Goal: Task Accomplishment & Management: Complete application form

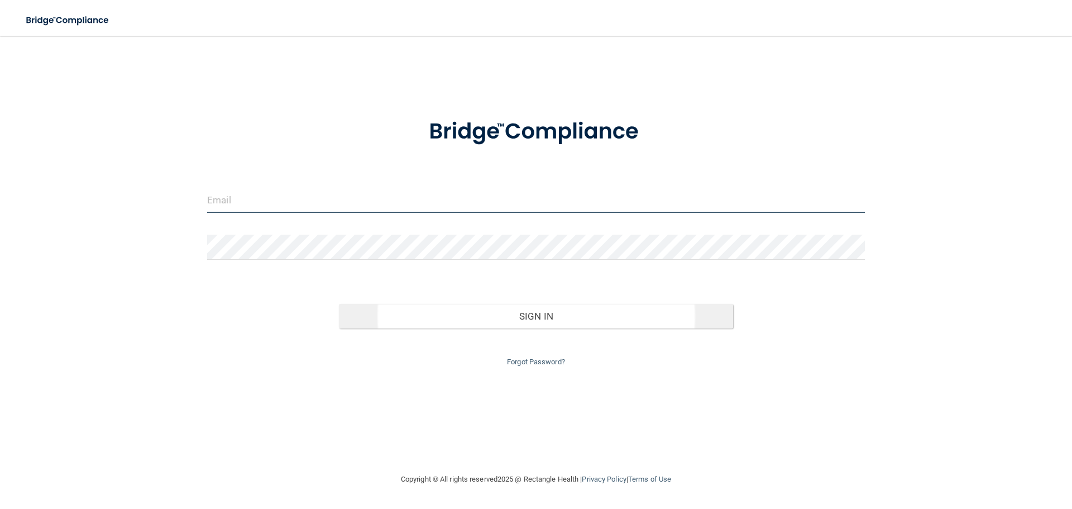
type input "[PERSON_NAME][EMAIL_ADDRESS][DOMAIN_NAME]"
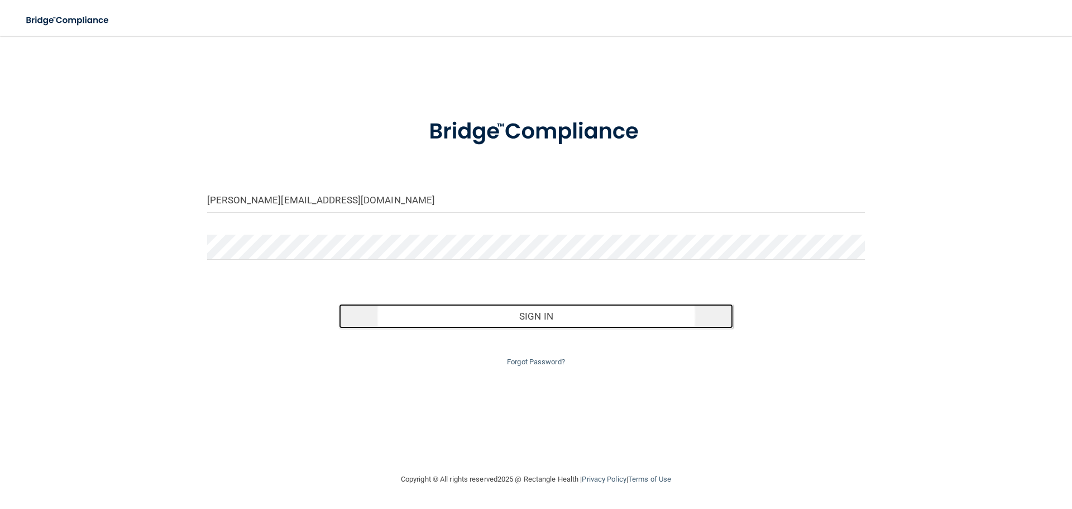
click at [550, 314] on button "Sign In" at bounding box center [536, 316] width 395 height 25
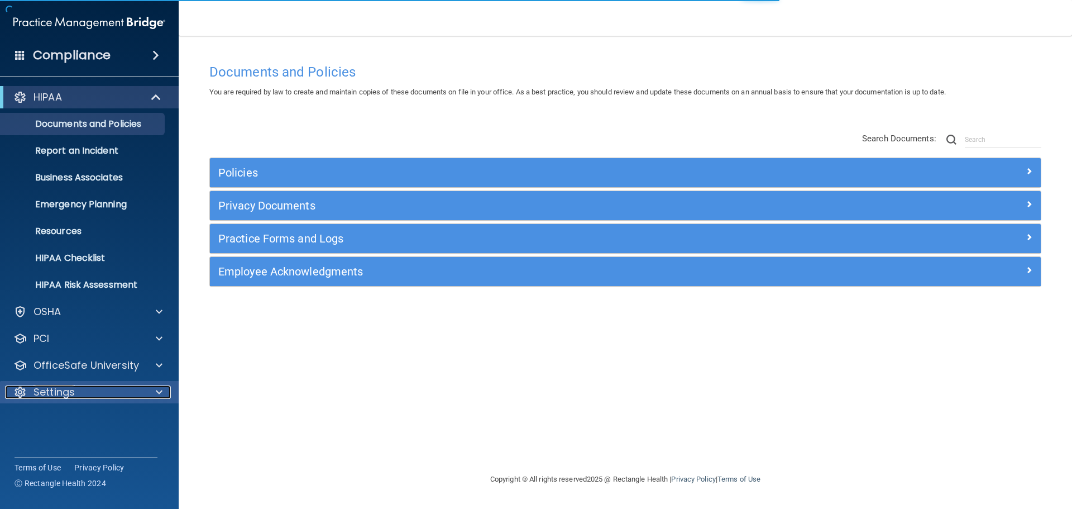
click at [76, 392] on div "Settings" at bounding box center [74, 391] width 138 height 13
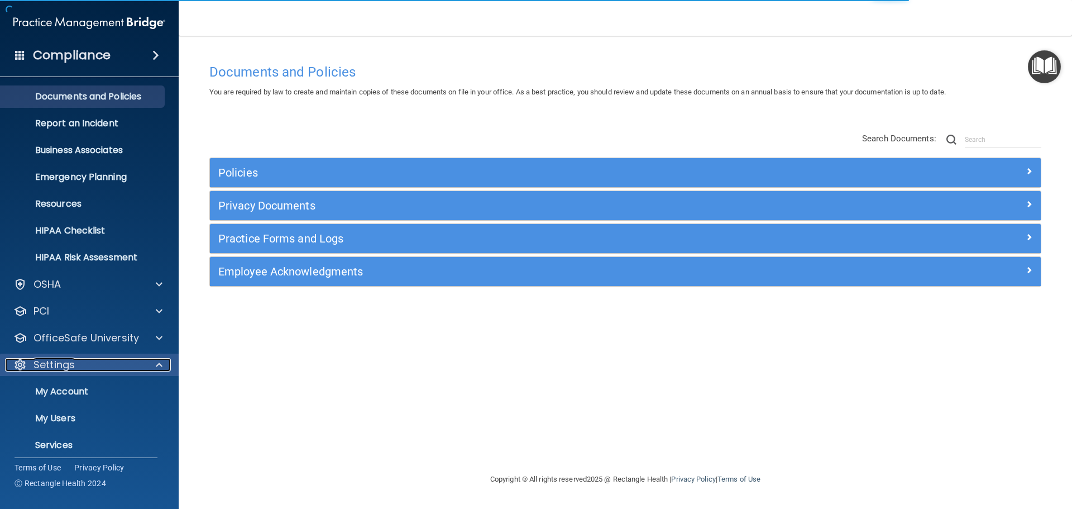
scroll to position [62, 0]
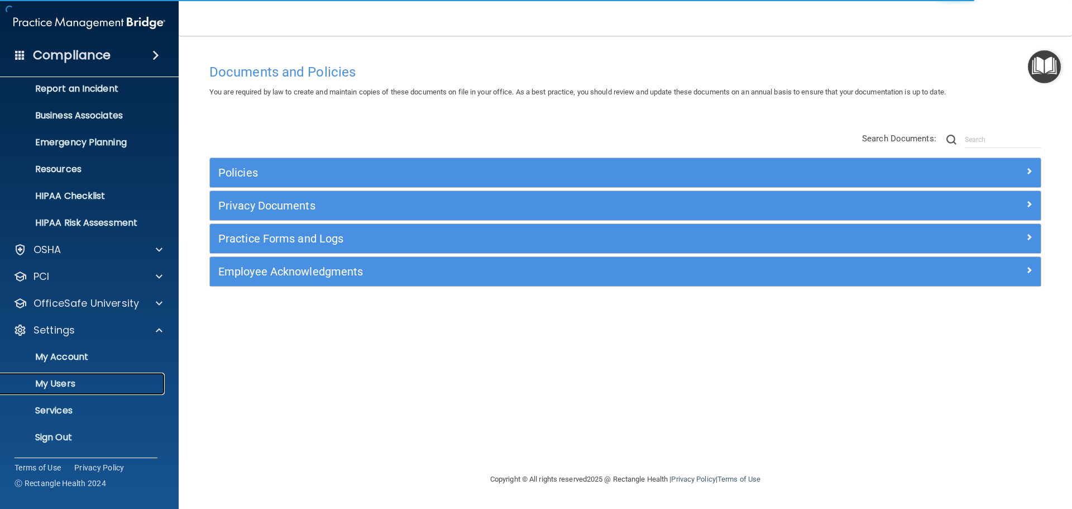
click at [62, 379] on p "My Users" at bounding box center [83, 383] width 152 height 11
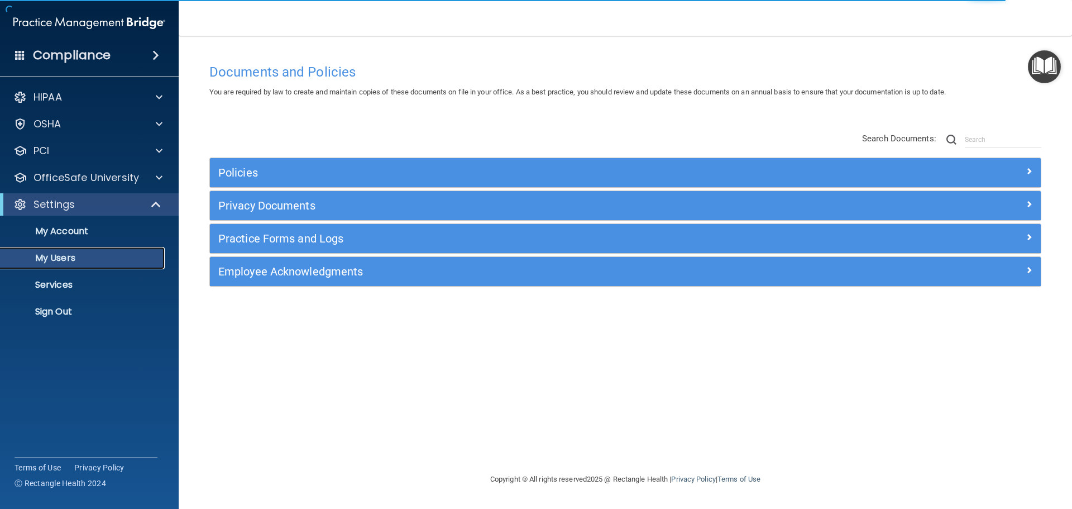
select select "20"
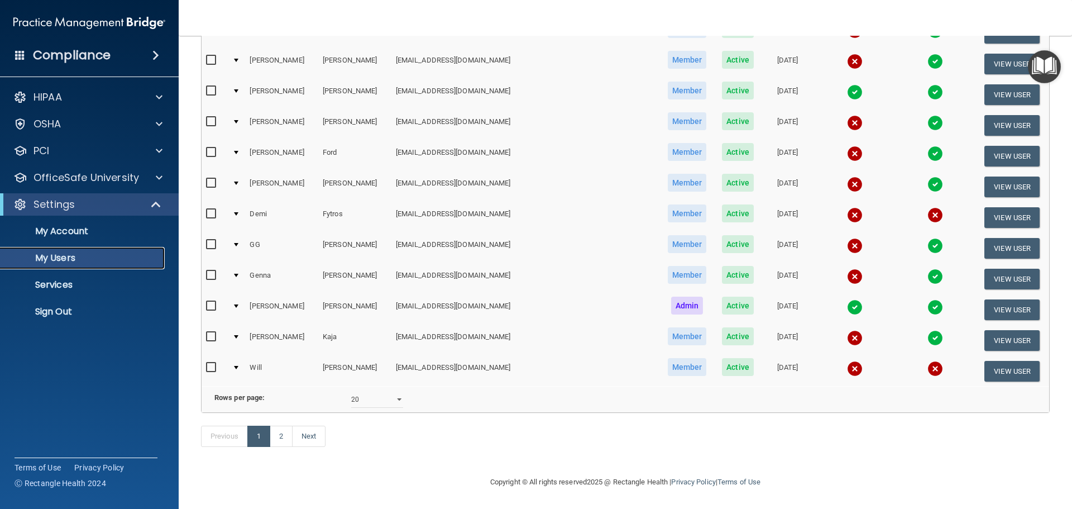
scroll to position [415, 0]
click at [322, 438] on link "Next" at bounding box center [308, 435] width 33 height 21
select select "20"
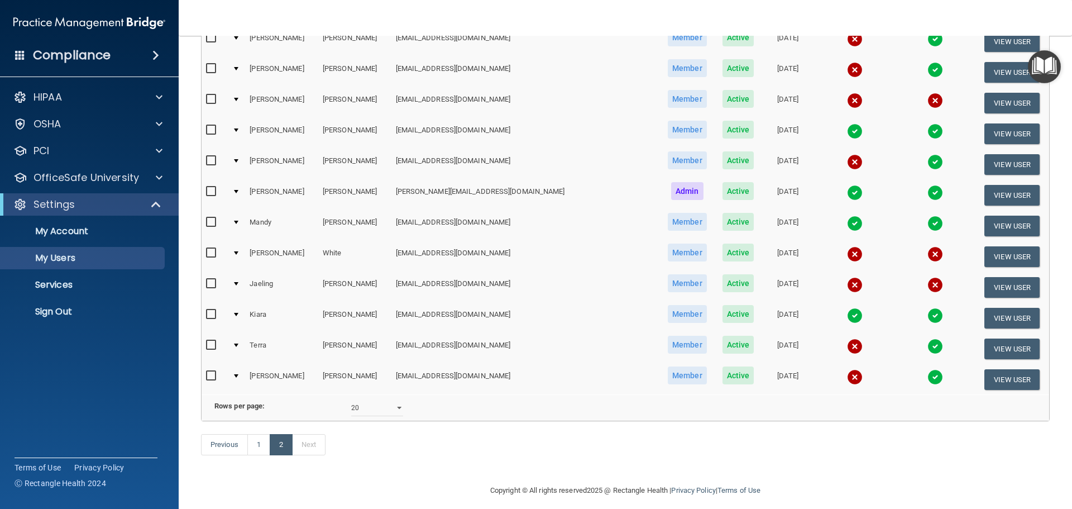
scroll to position [354, 0]
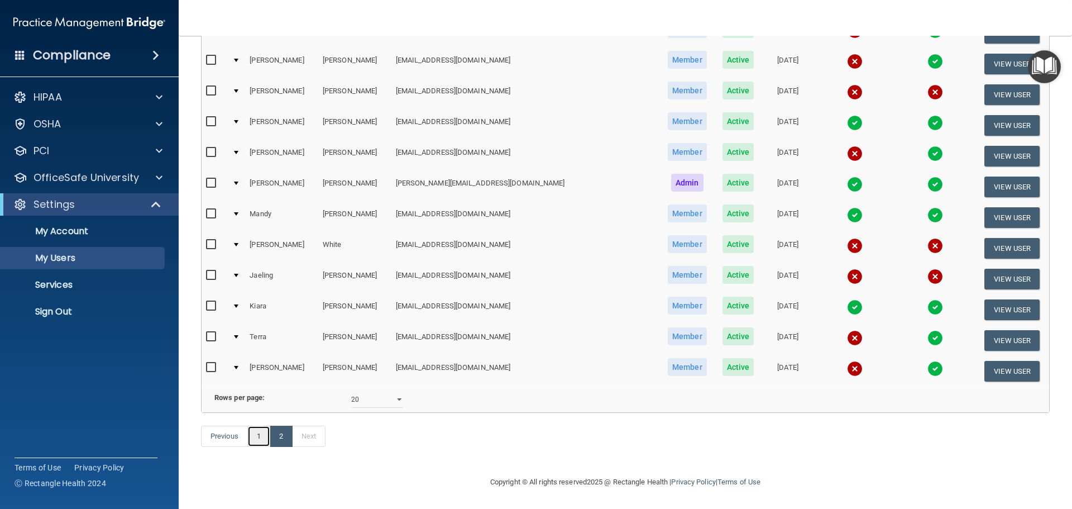
click at [262, 435] on link "1" at bounding box center [258, 435] width 23 height 21
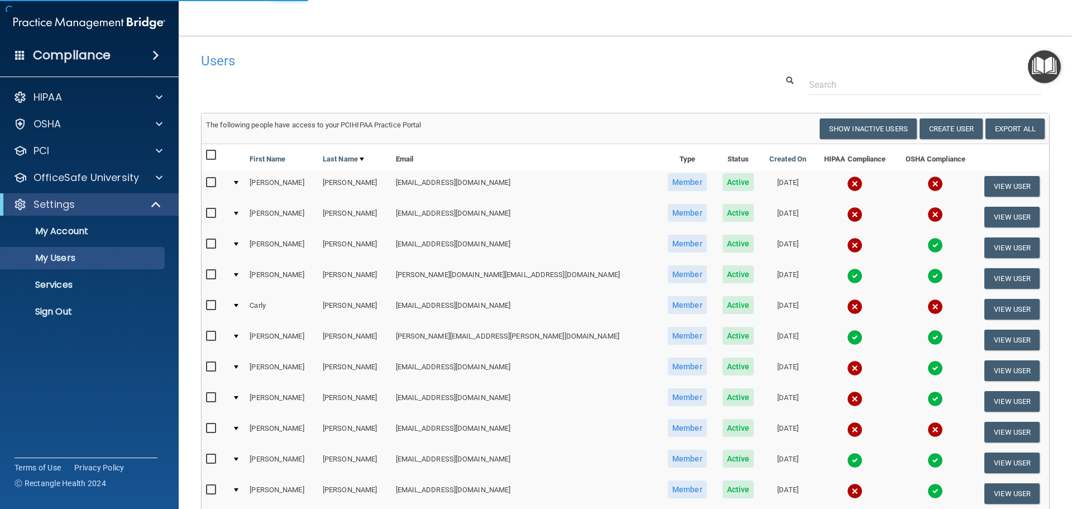
select select "20"
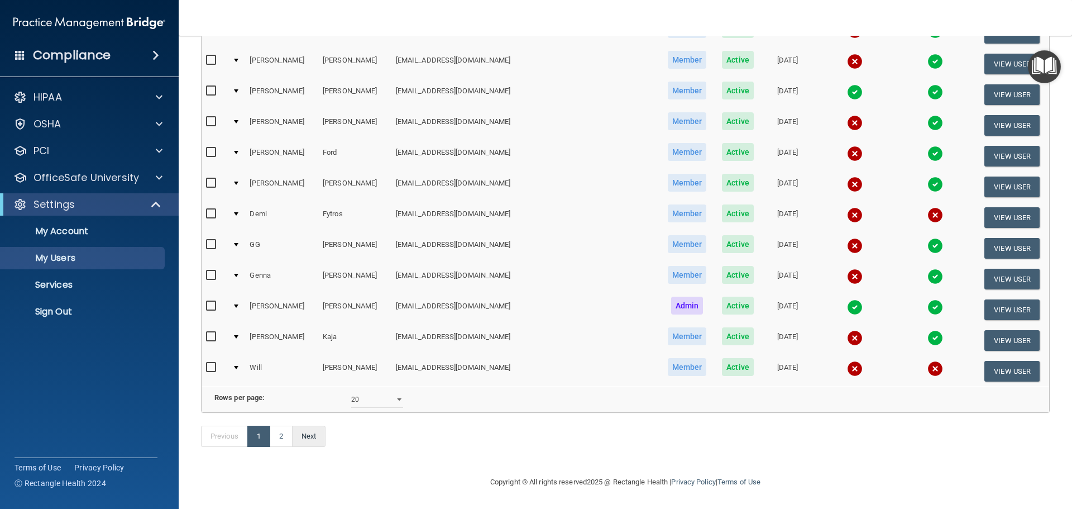
scroll to position [415, 0]
click at [313, 439] on link "Next" at bounding box center [308, 435] width 33 height 21
select select "20"
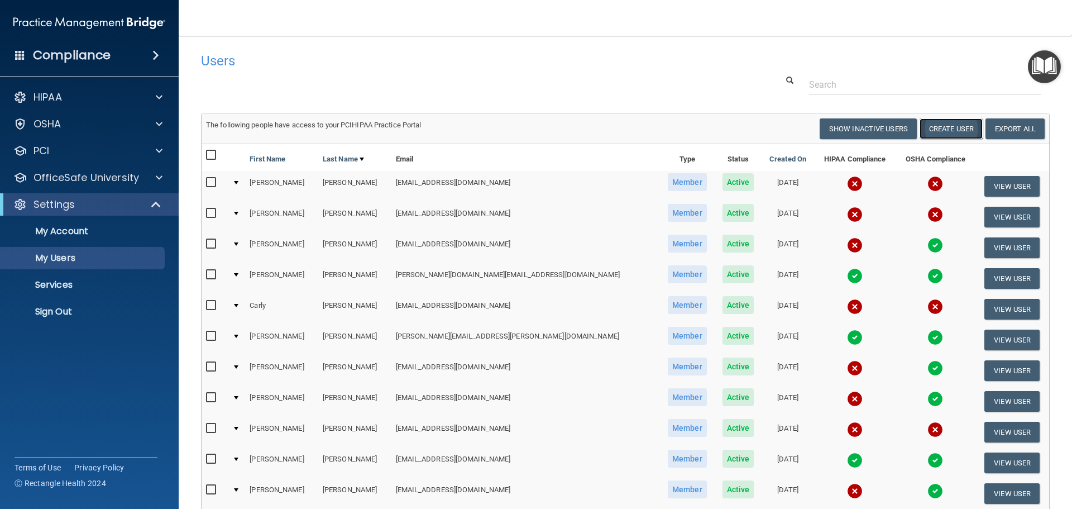
click at [941, 119] on button "Create User" at bounding box center [950, 128] width 63 height 21
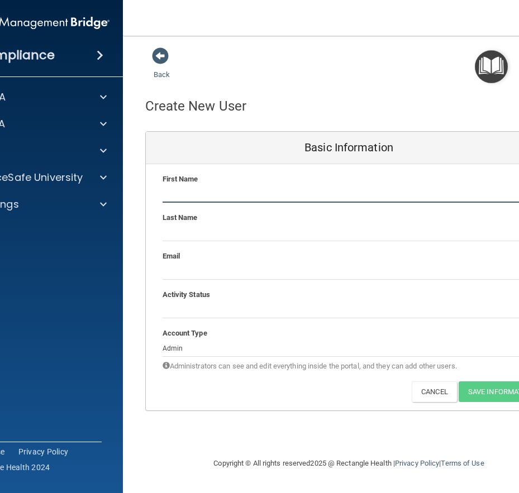
click at [248, 195] on input "text" at bounding box center [348, 194] width 373 height 17
type input "Katya"
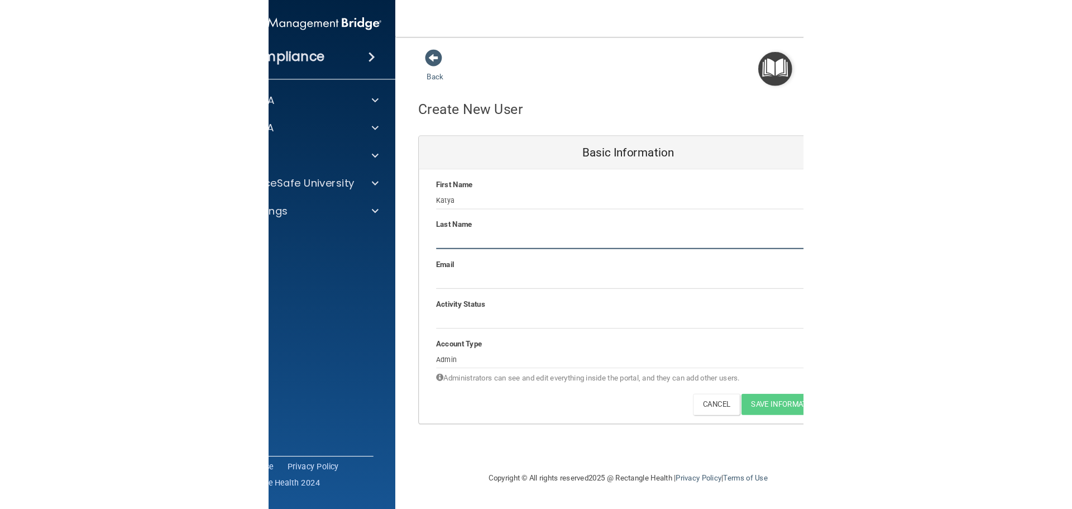
scroll to position [0, 17]
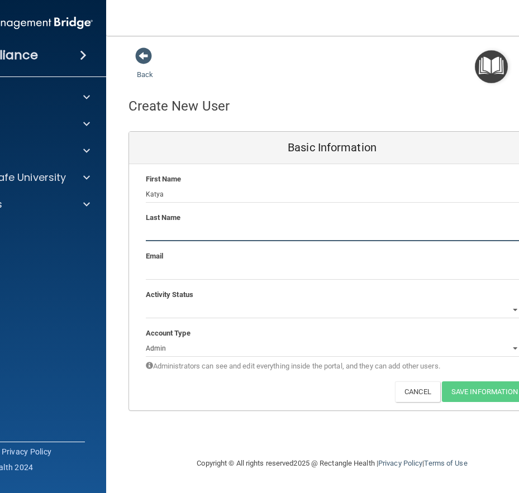
paste input "SIFUENTES-CAMPOS"
click at [146, 232] on input "SIFUENTES-CAMPOS" at bounding box center [332, 232] width 373 height 17
type input "[PERSON_NAME]"
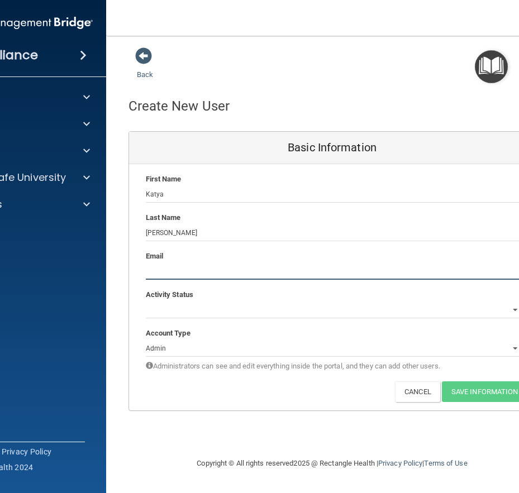
click at [162, 267] on input "email" at bounding box center [332, 271] width 373 height 17
paste input "[EMAIL_ADDRESS][DOMAIN_NAME]"
type input "[EMAIL_ADDRESS][DOMAIN_NAME]"
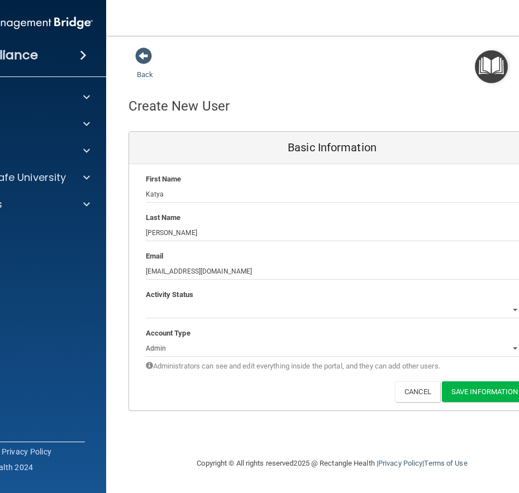
click at [312, 300] on div "Activity Status" at bounding box center [332, 294] width 390 height 13
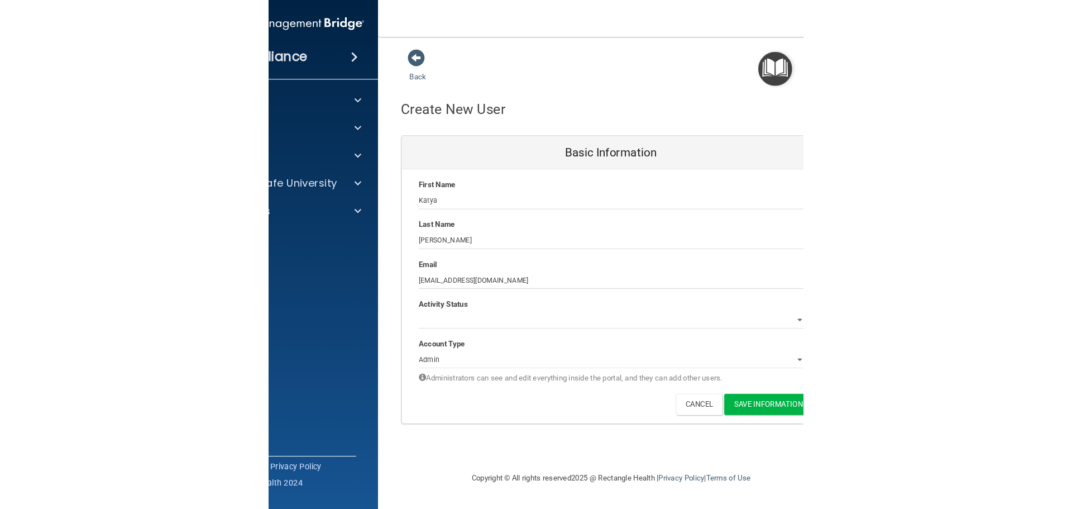
scroll to position [0, 0]
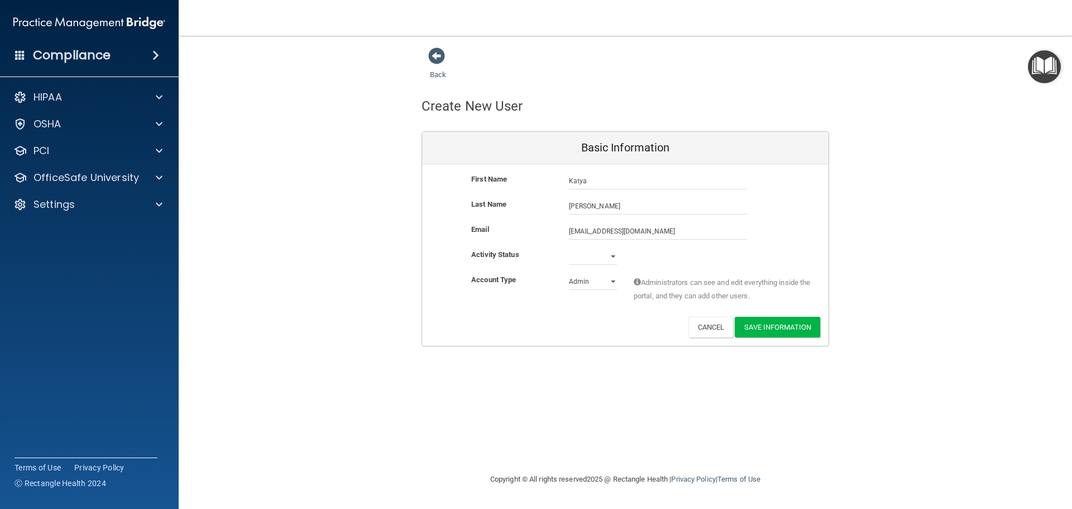
click at [620, 256] on div "Active Inactive" at bounding box center [592, 256] width 65 height 17
click at [610, 254] on select "Active Inactive" at bounding box center [593, 256] width 48 height 17
select select "active"
click at [569, 248] on select "Active Inactive" at bounding box center [593, 256] width 48 height 17
click at [590, 283] on select "Admin Member" at bounding box center [593, 281] width 48 height 17
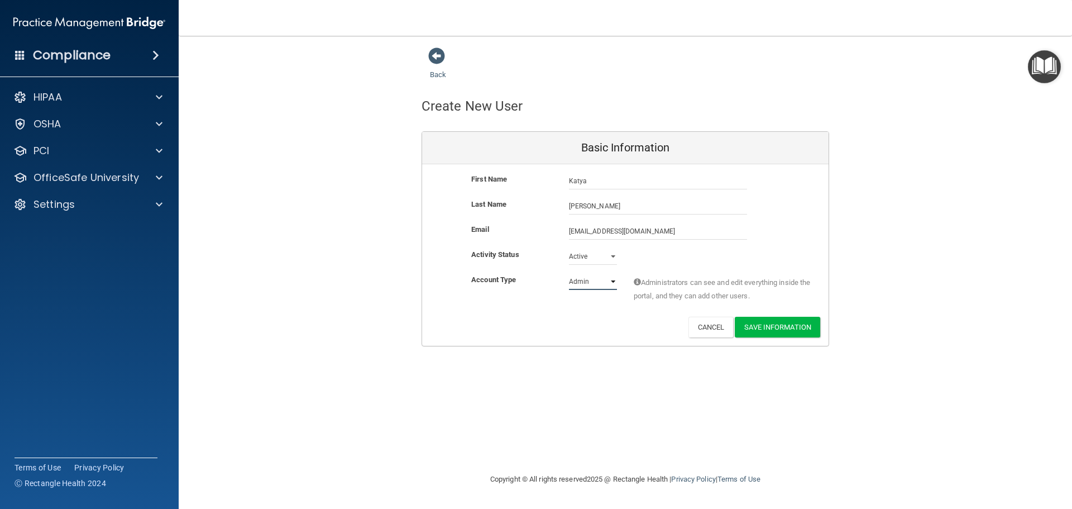
select select "practice_member"
click at [569, 273] on select "Admin Member" at bounding box center [593, 281] width 48 height 17
click at [772, 322] on button "Save Information" at bounding box center [777, 327] width 85 height 21
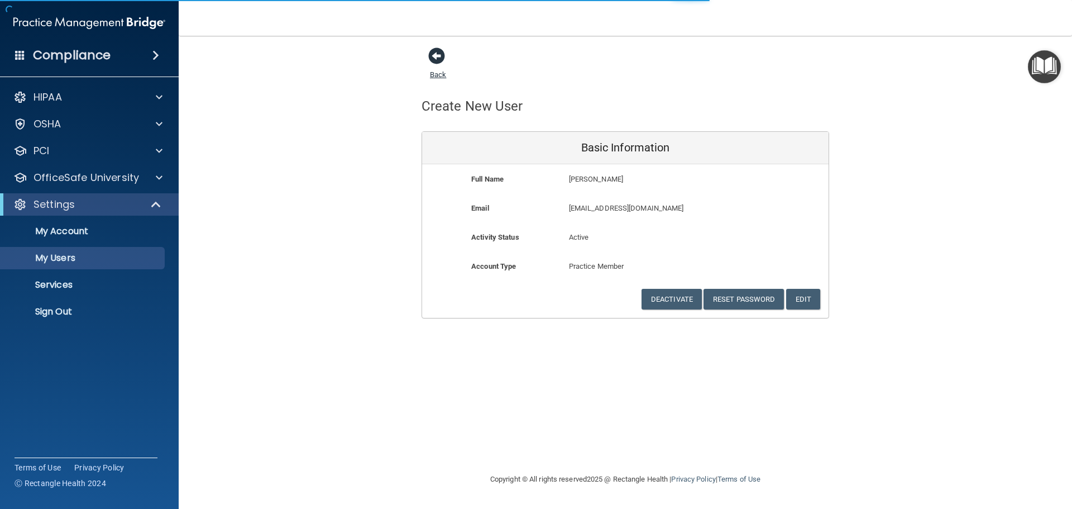
select select "20"
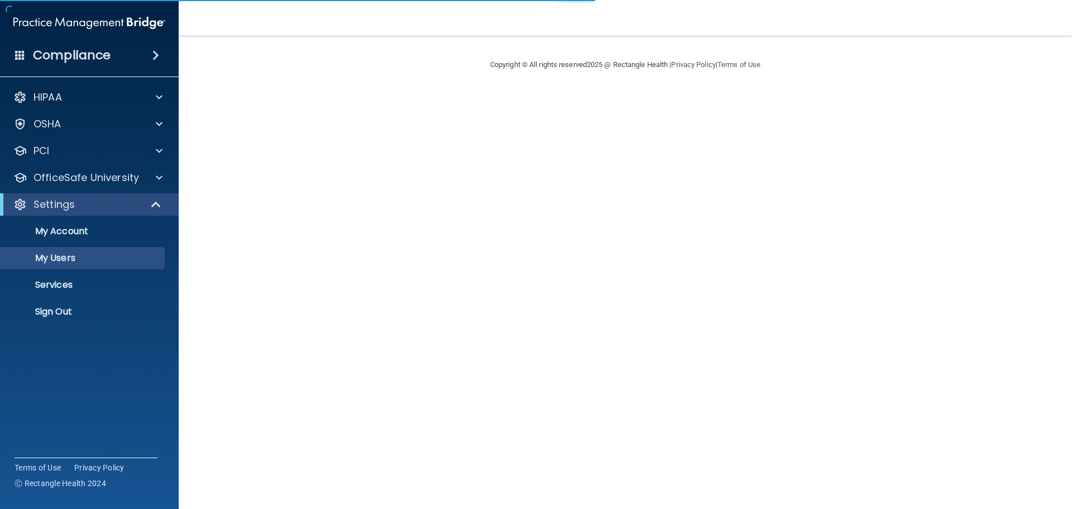
select select "20"
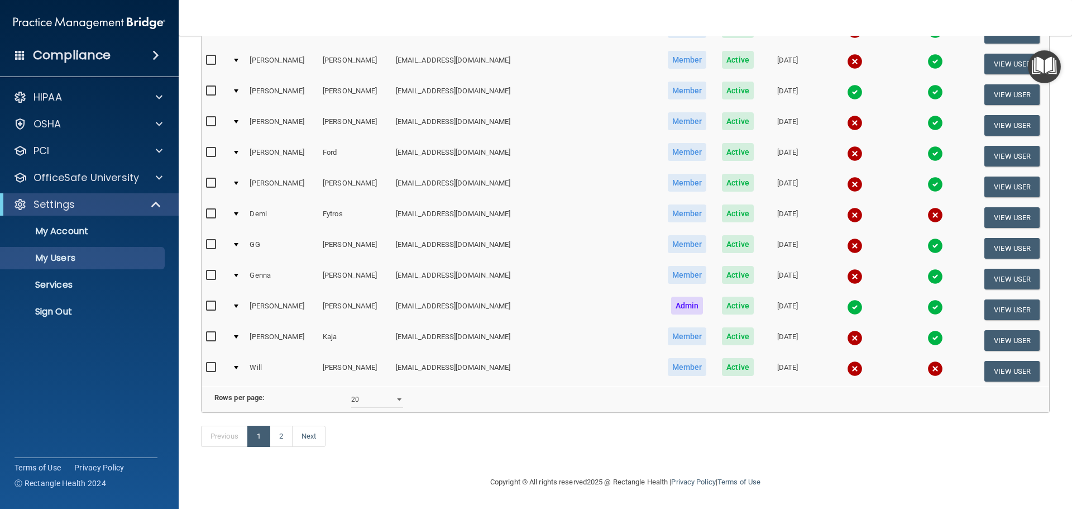
scroll to position [458, 0]
click at [318, 434] on link "Next" at bounding box center [308, 435] width 33 height 21
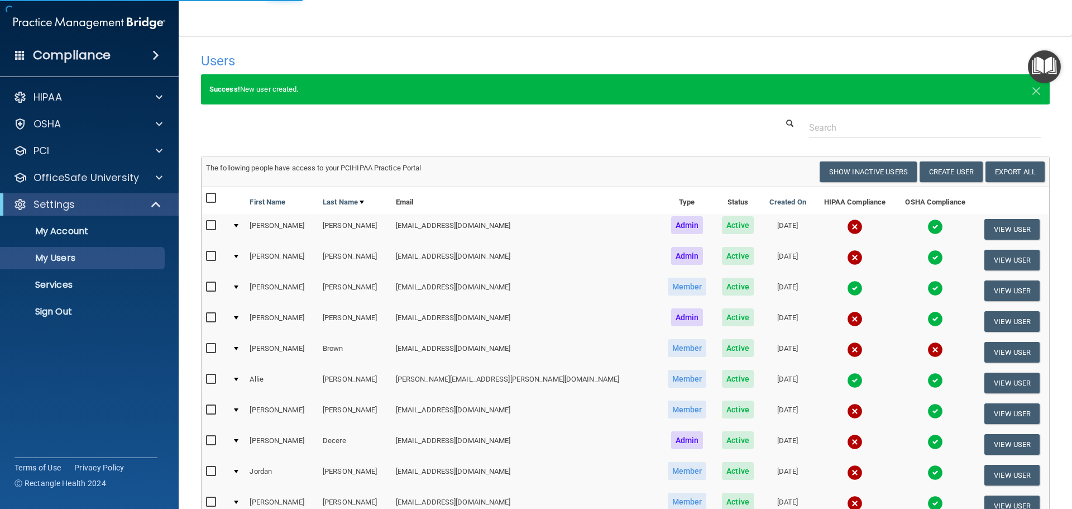
select select "20"
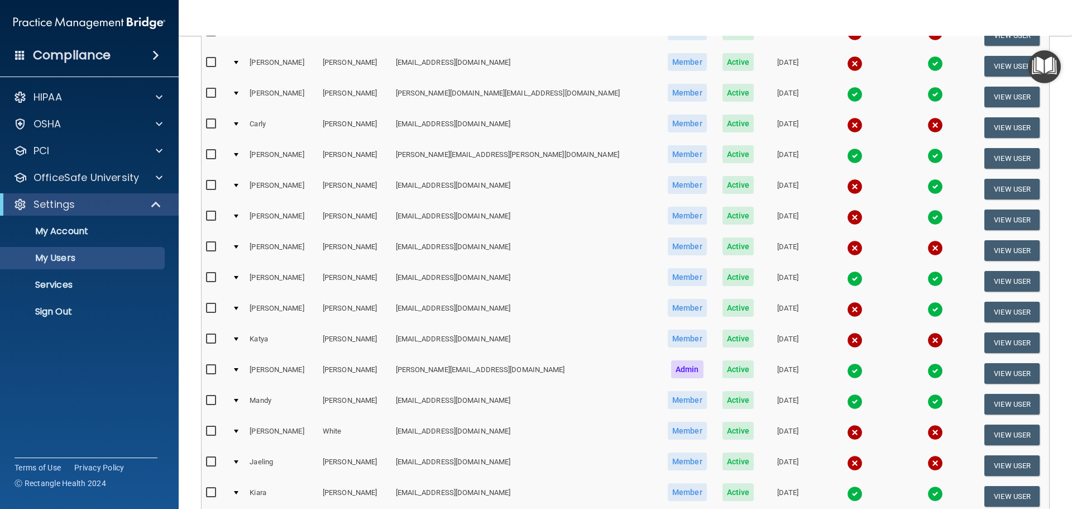
scroll to position [161, 0]
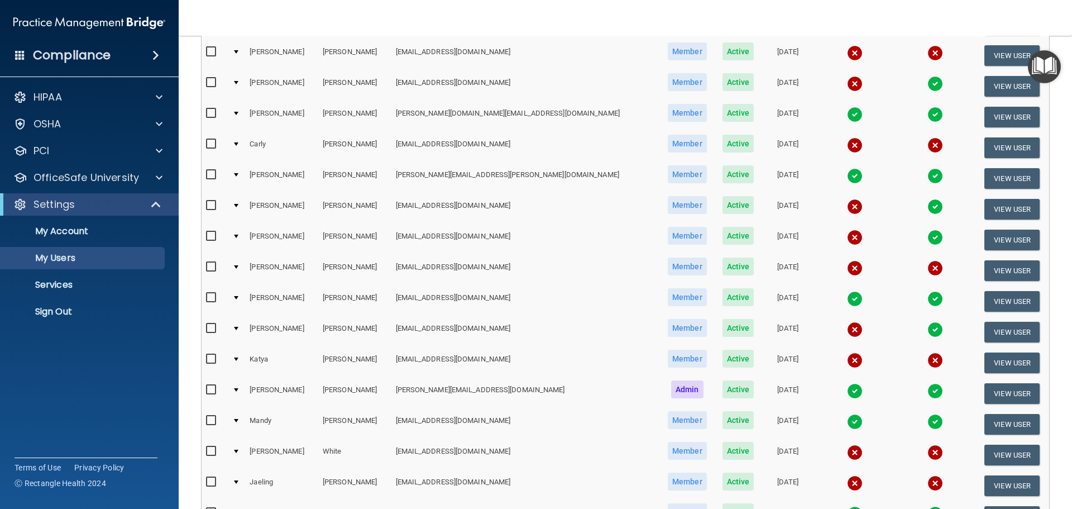
click at [211, 361] on input "checkbox" at bounding box center [212, 358] width 13 height 9
checkbox input "true"
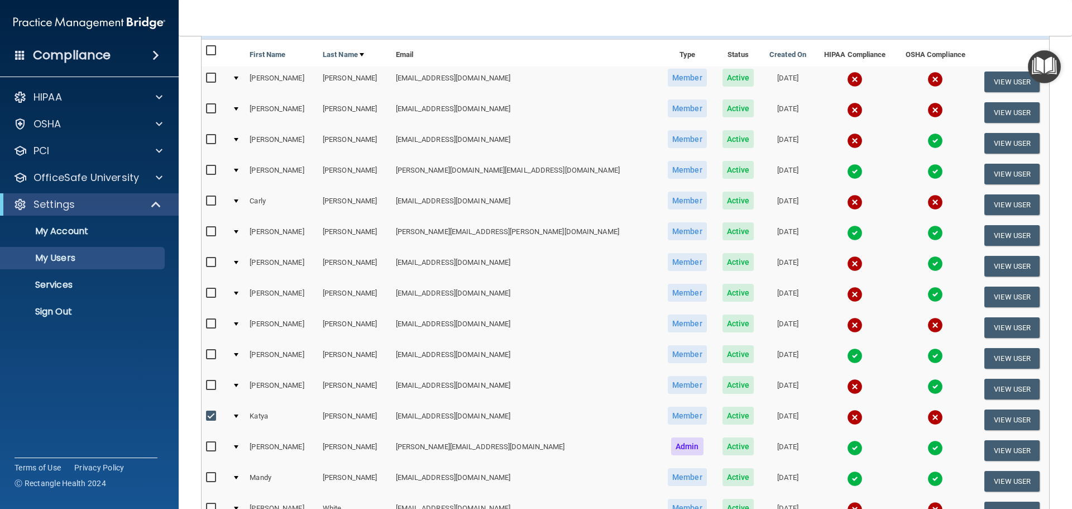
scroll to position [0, 0]
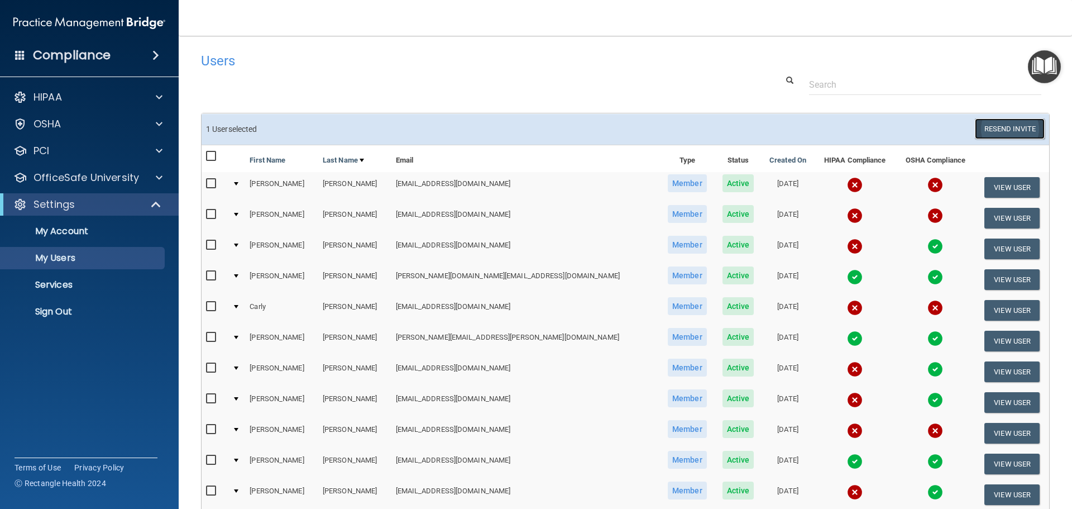
click at [1013, 128] on button "Resend Invite" at bounding box center [1010, 128] width 70 height 21
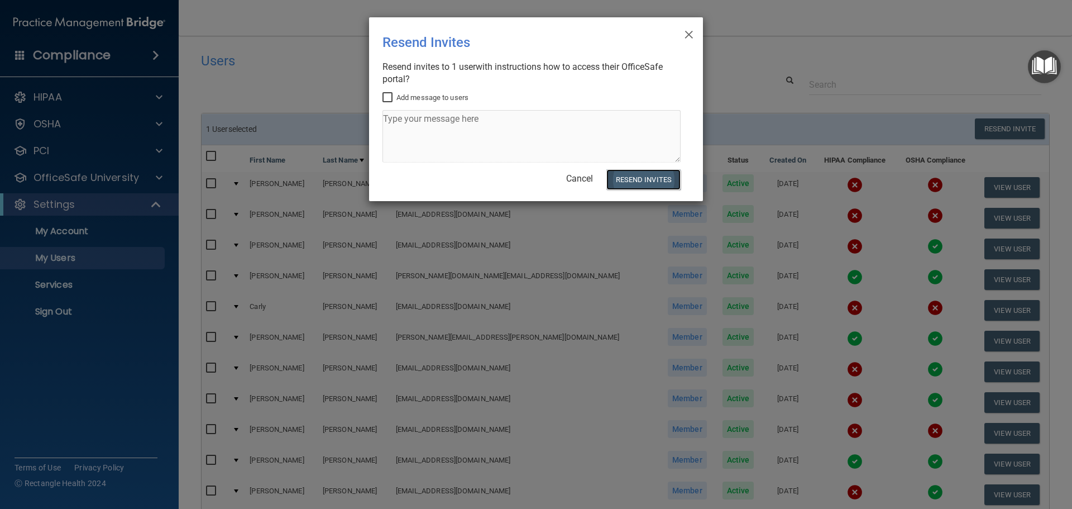
click at [652, 180] on button "Resend Invites" at bounding box center [643, 179] width 74 height 21
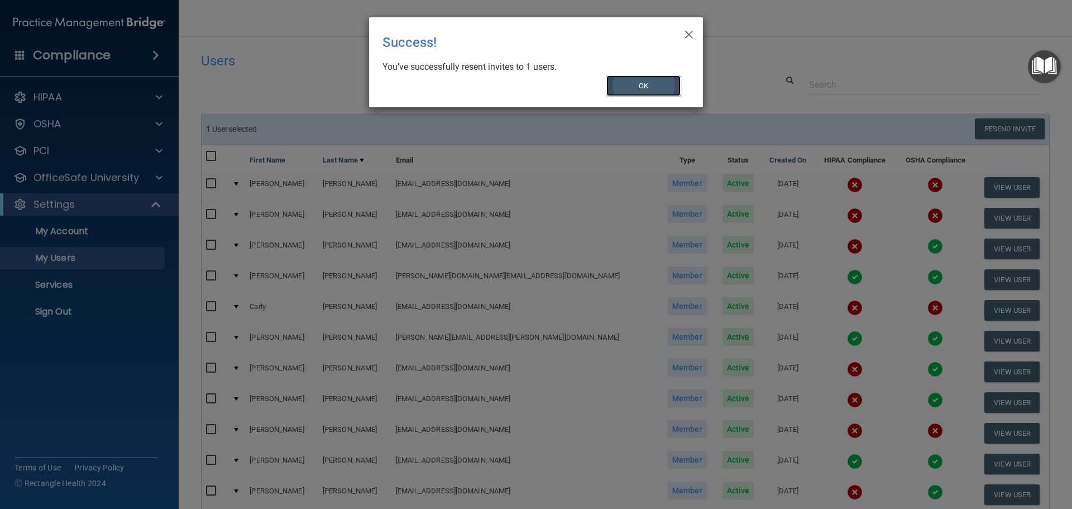
click at [645, 89] on button "OK" at bounding box center [643, 85] width 75 height 21
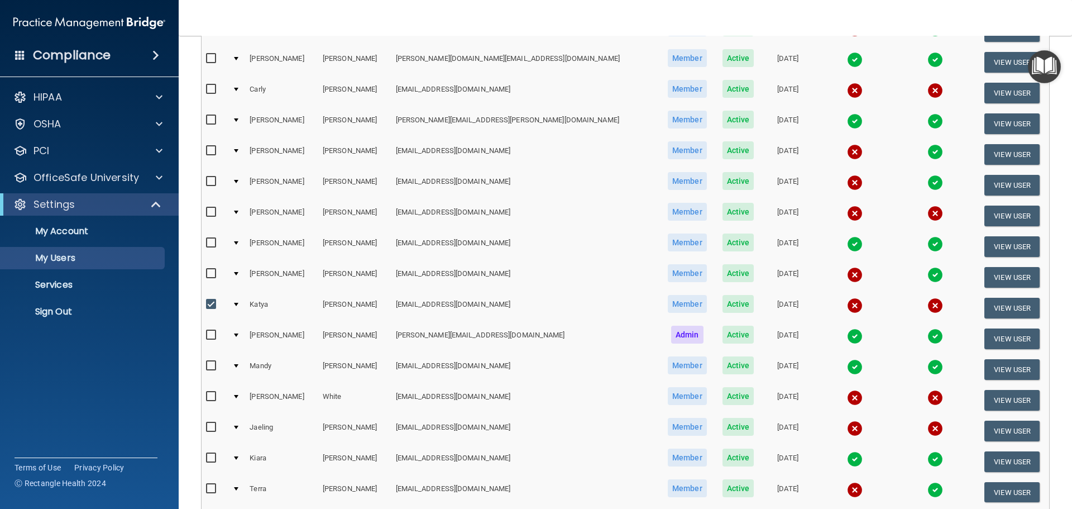
scroll to position [385, 0]
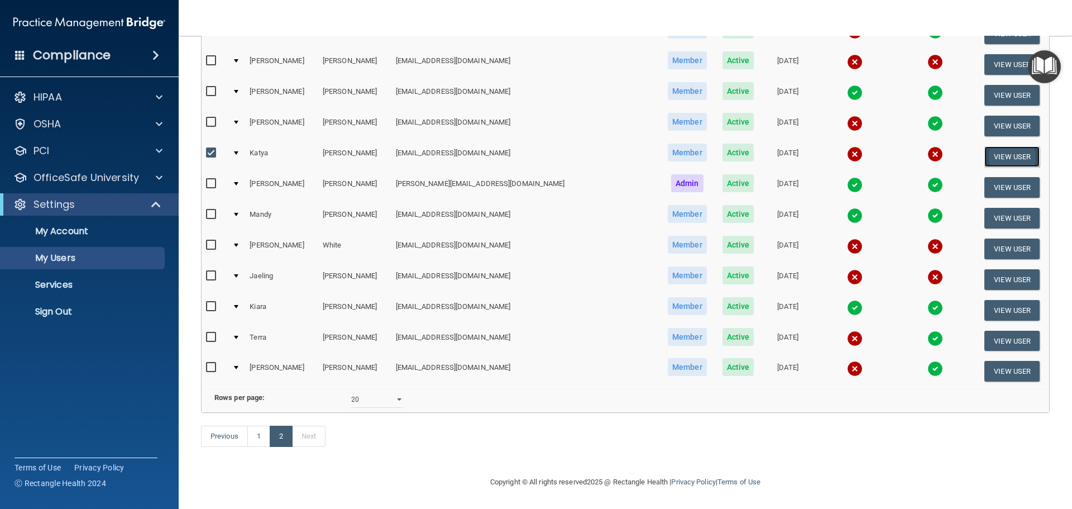
click at [1002, 146] on button "View User" at bounding box center [1011, 156] width 55 height 21
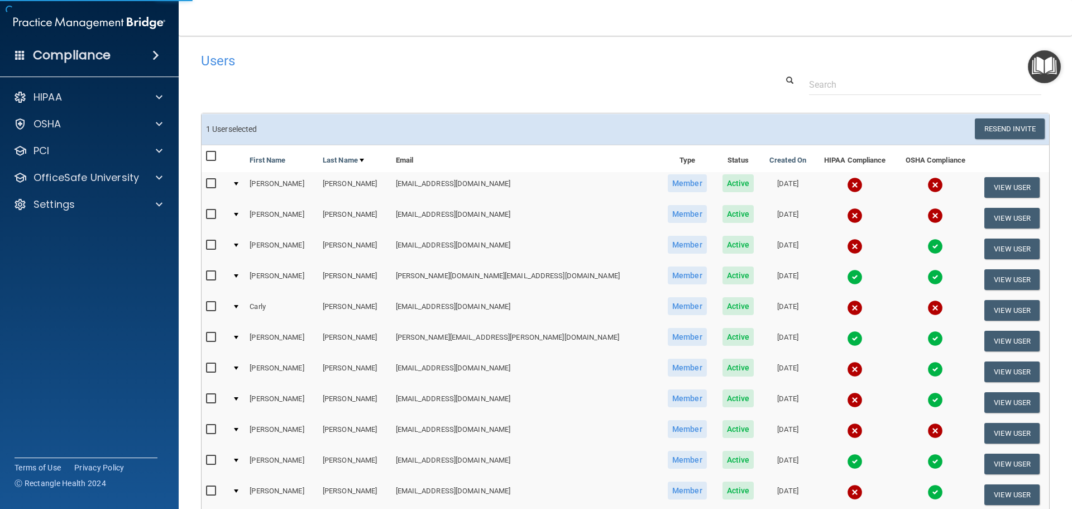
select select "practice_member"
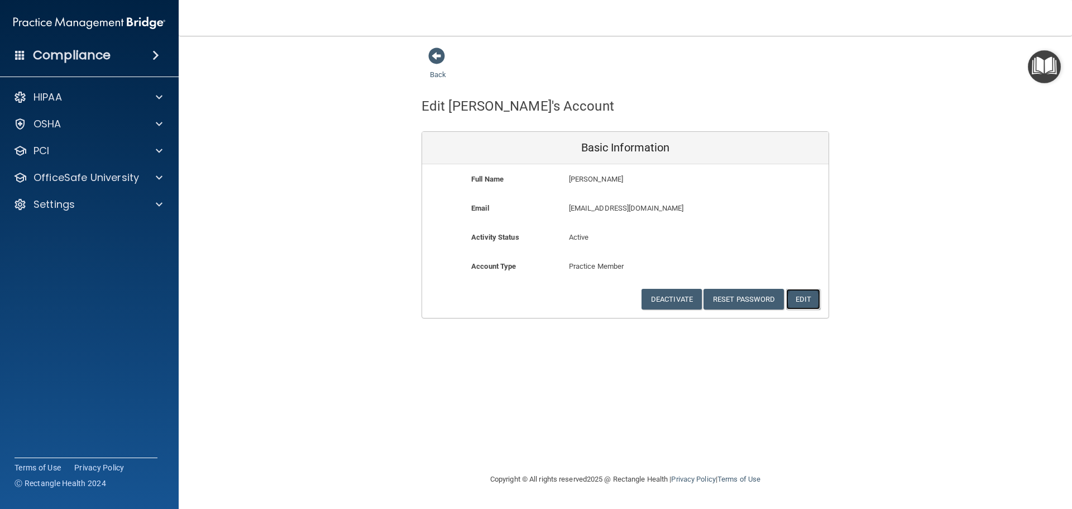
click at [806, 298] on button "Edit" at bounding box center [803, 299] width 34 height 21
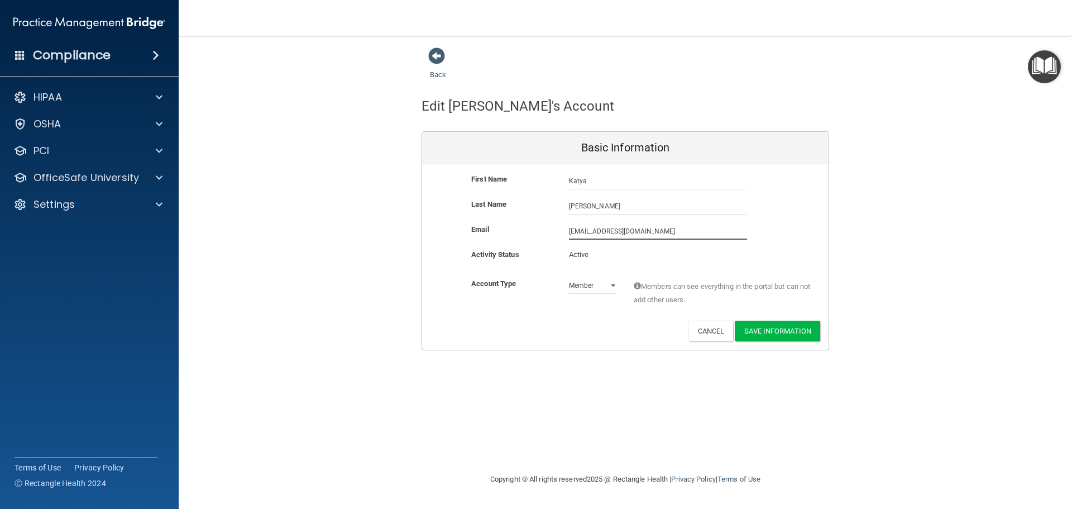
click at [585, 232] on input "[EMAIL_ADDRESS][DOMAIN_NAME]" at bounding box center [658, 231] width 178 height 17
type input "[EMAIL_ADDRESS][DOMAIN_NAME]"
click at [775, 332] on button "Save Information" at bounding box center [777, 330] width 85 height 21
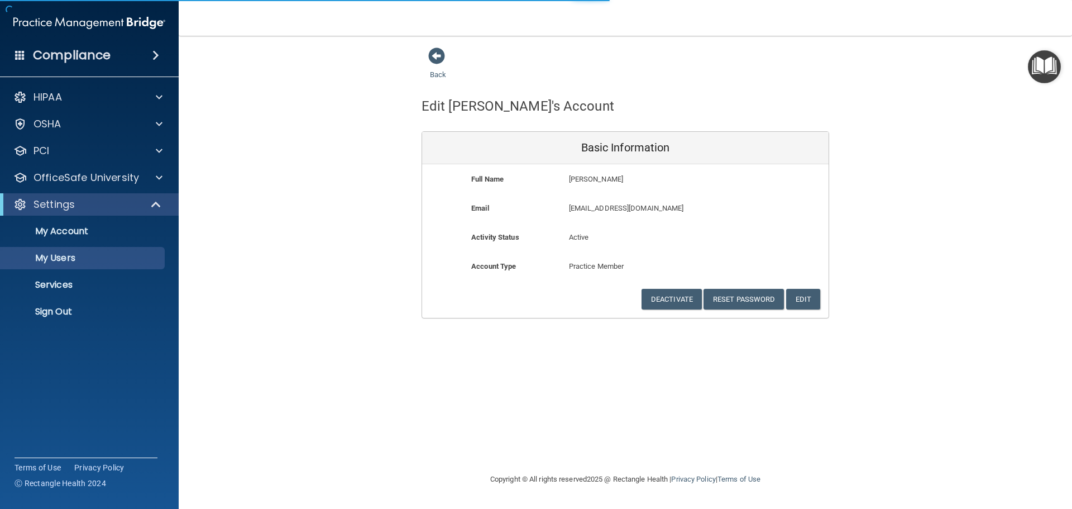
select select "20"
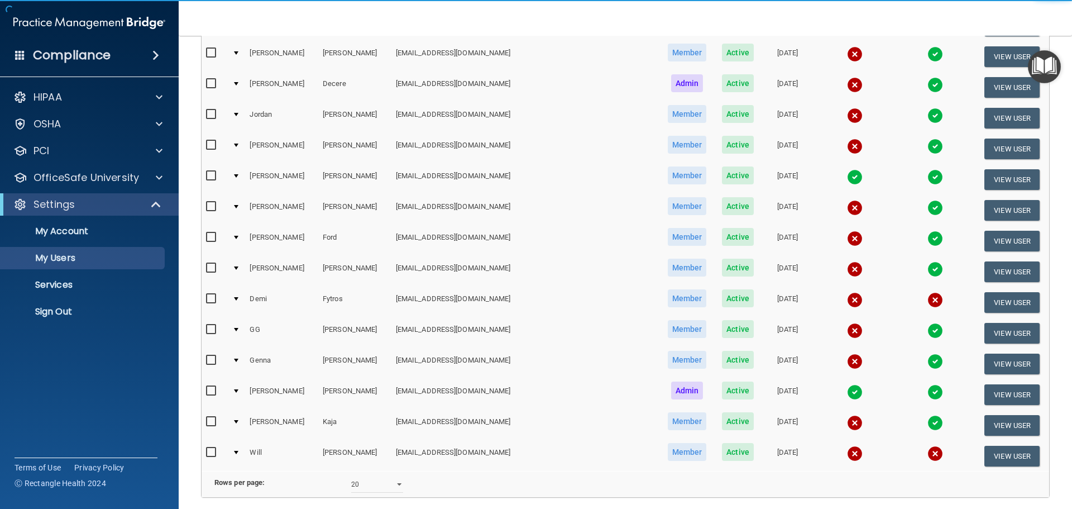
scroll to position [391, 0]
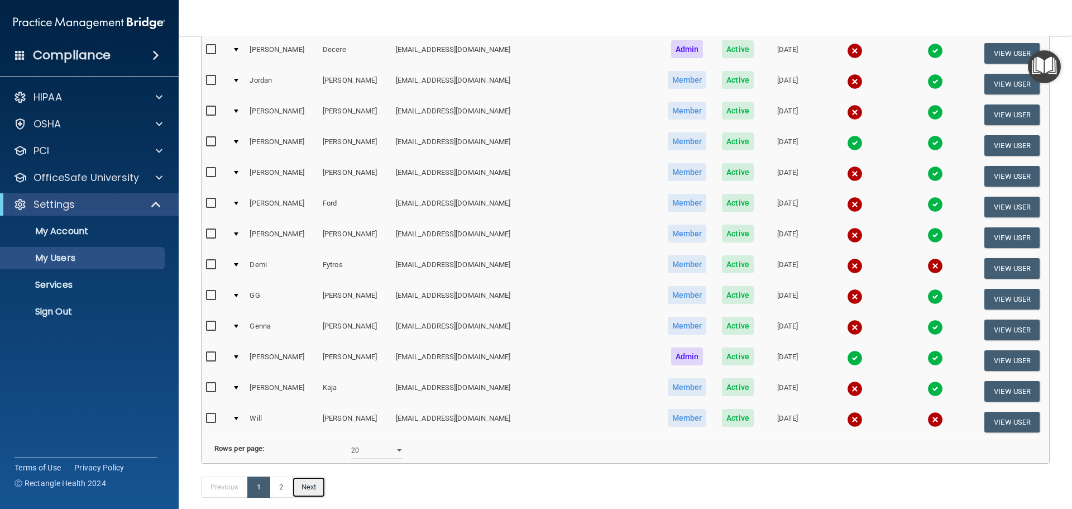
click at [316, 497] on link "Next" at bounding box center [308, 486] width 33 height 21
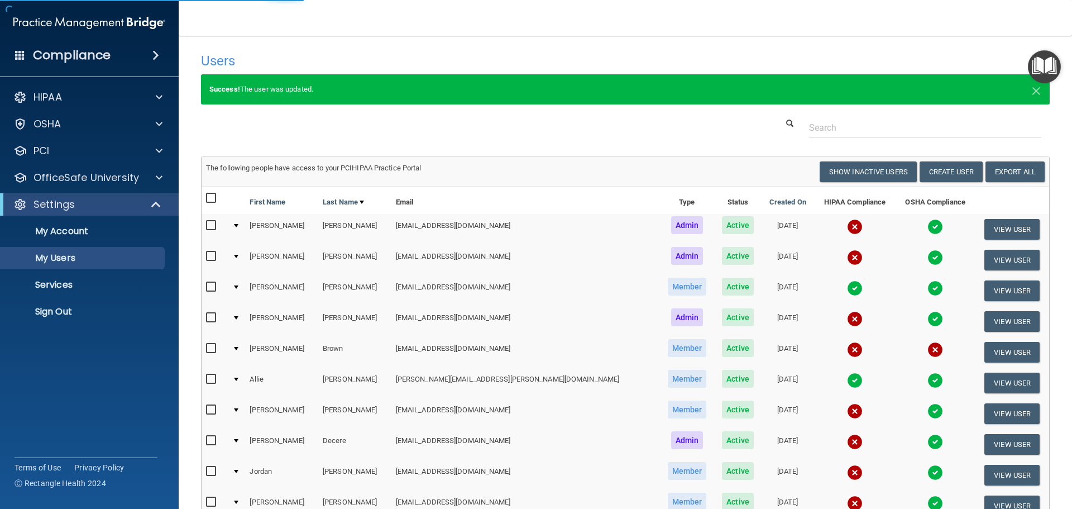
select select "20"
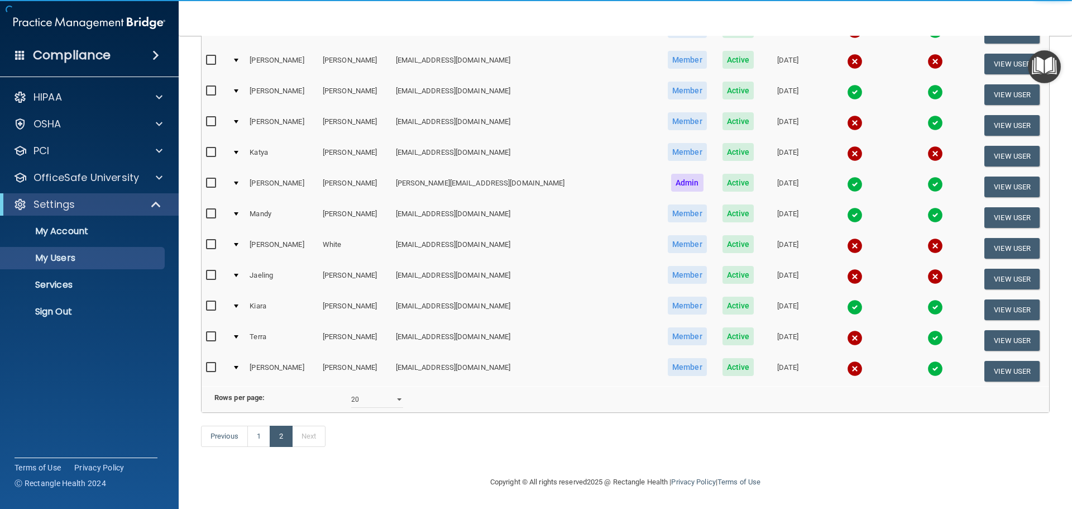
scroll to position [385, 0]
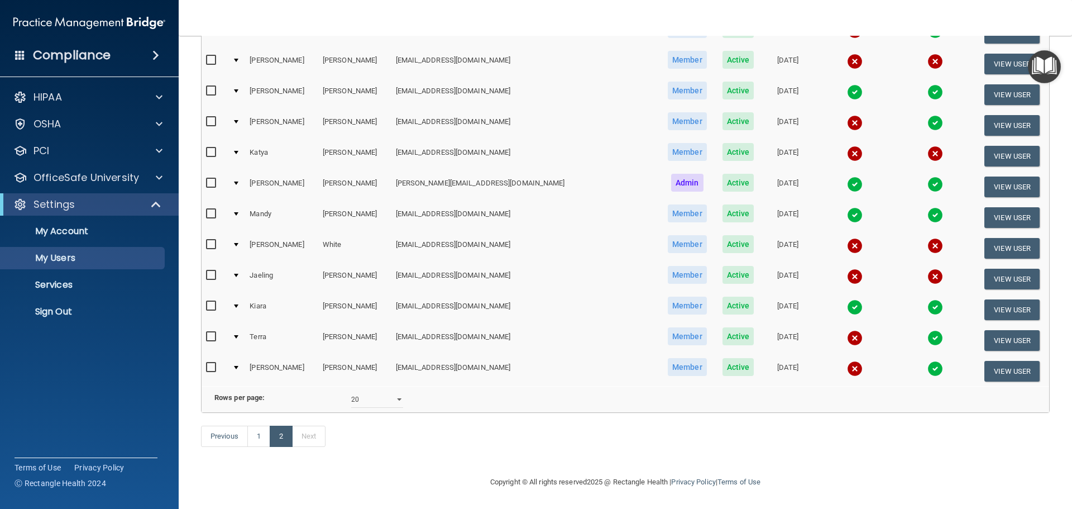
click at [212, 148] on input "checkbox" at bounding box center [212, 152] width 13 height 9
checkbox input "true"
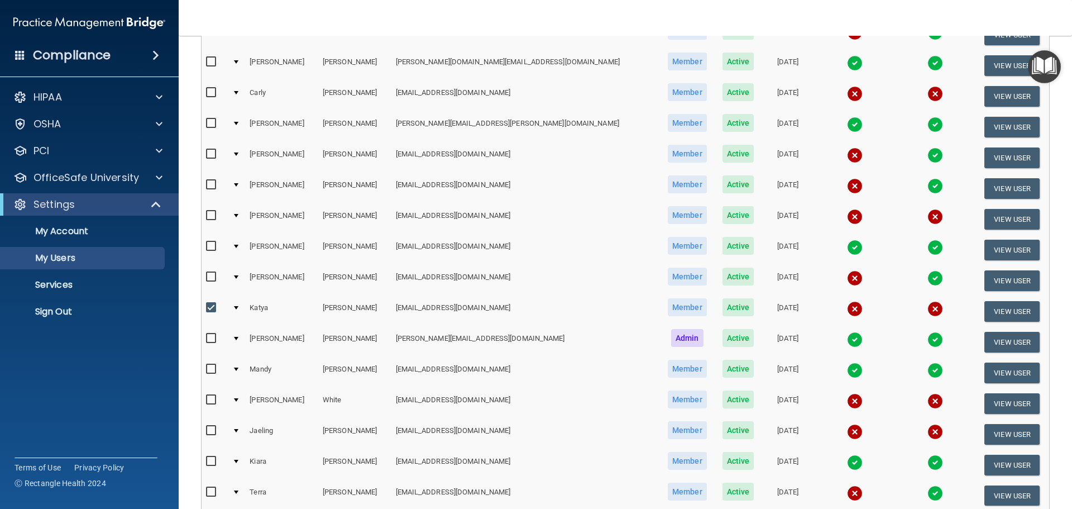
scroll to position [0, 0]
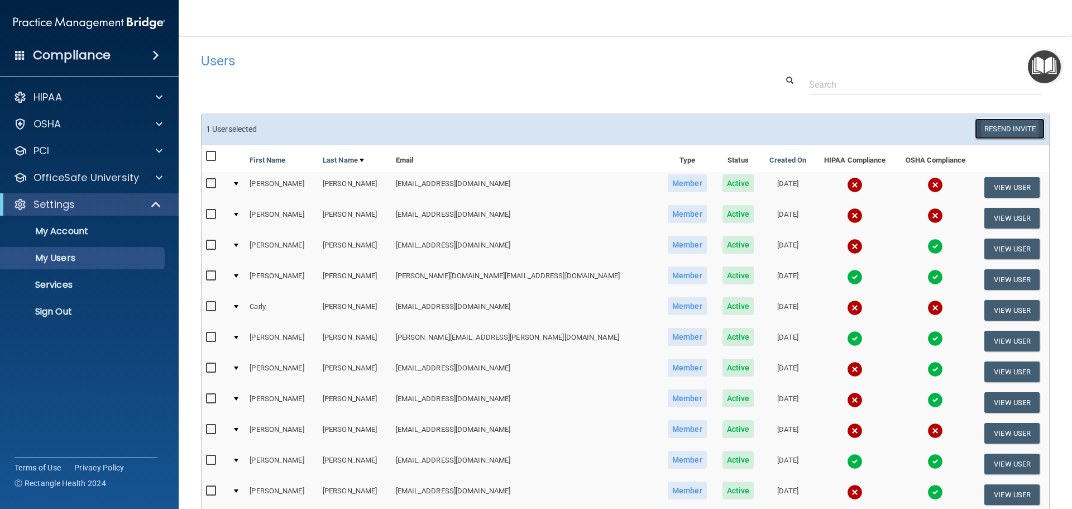
click at [993, 132] on button "Resend Invite" at bounding box center [1010, 128] width 70 height 21
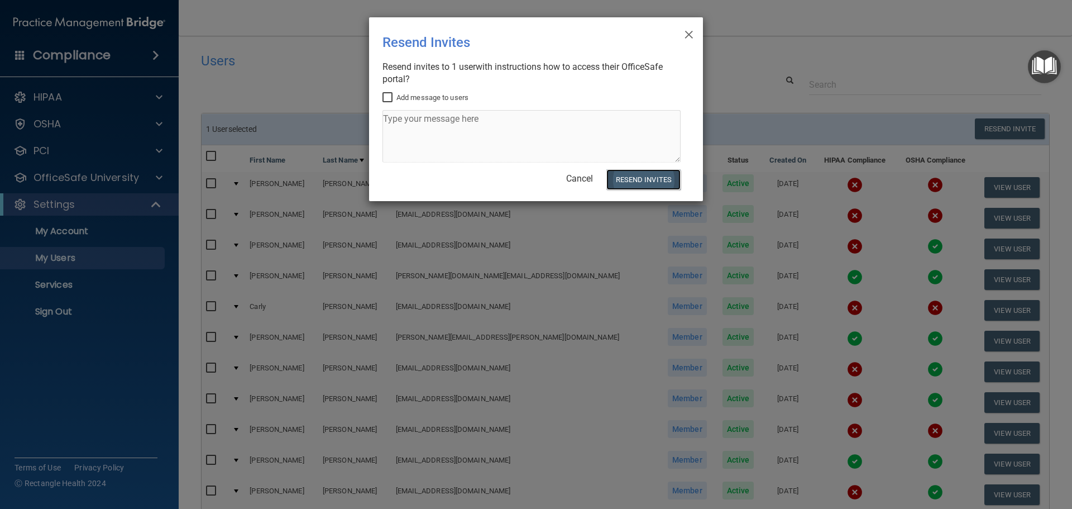
click at [648, 181] on button "Resend Invites" at bounding box center [643, 179] width 74 height 21
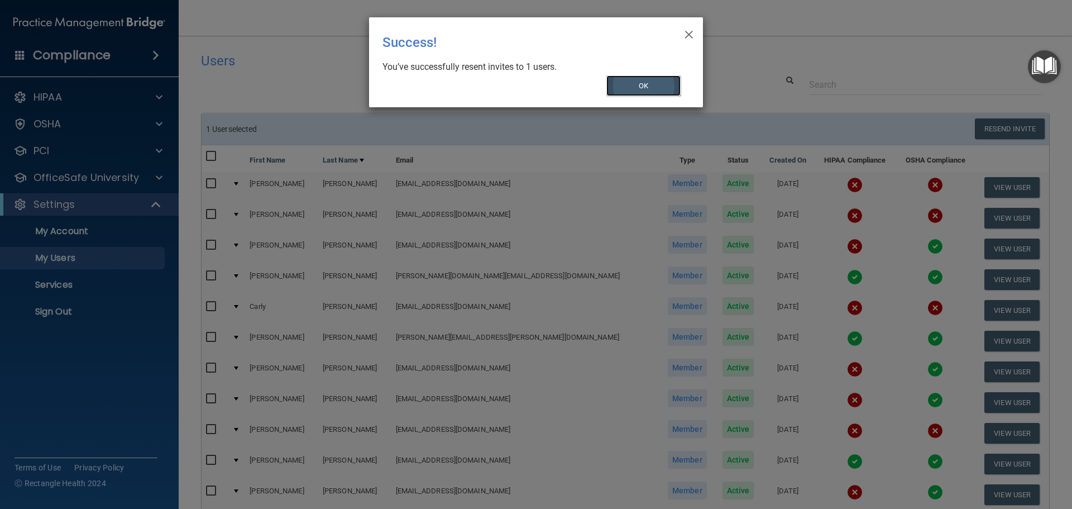
click at [657, 86] on button "OK" at bounding box center [643, 85] width 75 height 21
